Goal: Task Accomplishment & Management: Complete application form

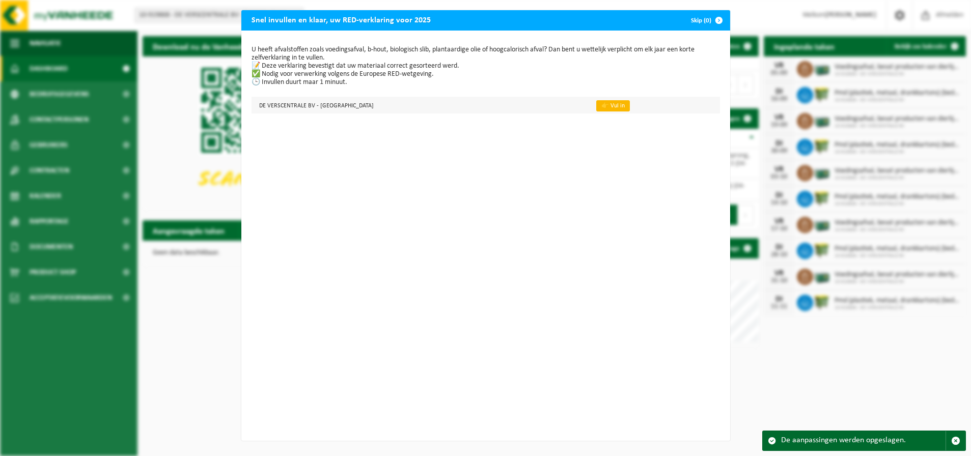
click at [597, 105] on link "👉 Vul in" at bounding box center [613, 105] width 34 height 11
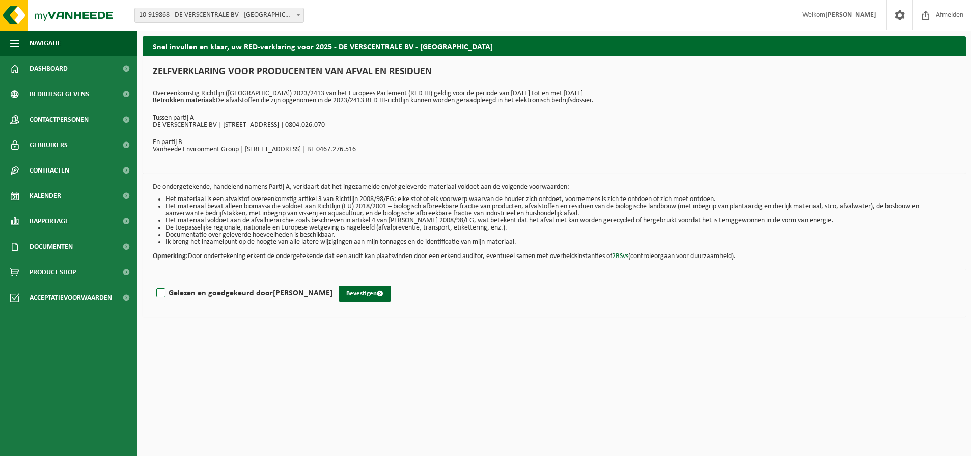
click at [162, 293] on label "Gelezen en goedgekeurd door JENS VANFLETEREN" at bounding box center [243, 293] width 178 height 15
click at [332, 280] on input "Gelezen en goedgekeurd door JENS VANFLETEREN" at bounding box center [332, 280] width 1 height 1
checkbox input "true"
click at [368, 291] on button "Bevestigen" at bounding box center [364, 294] width 52 height 16
